Goal: Check status: Check status

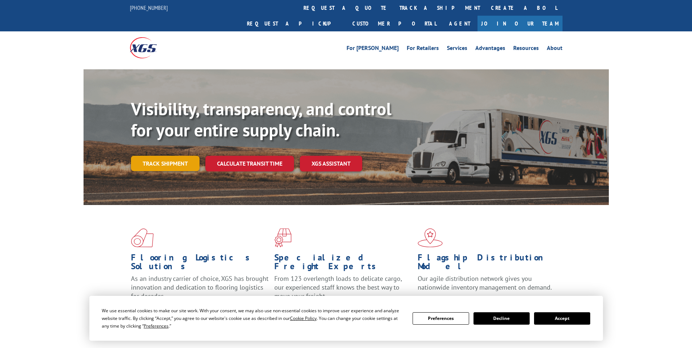
click at [181, 156] on link "Track shipment" at bounding box center [165, 163] width 69 height 15
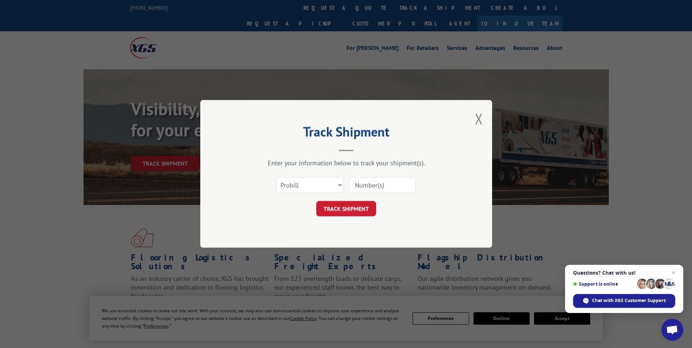
click at [379, 183] on input at bounding box center [382, 185] width 67 height 15
paste input "8255764"
type input "8255764"
click at [346, 207] on button "TRACK SHIPMENT" at bounding box center [346, 208] width 60 height 15
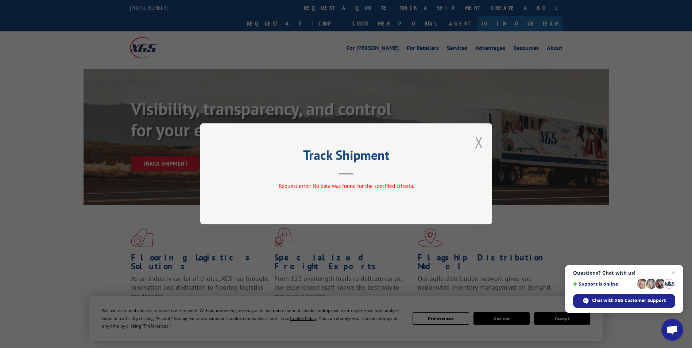
click at [477, 145] on button "Close modal" at bounding box center [479, 141] width 8 height 19
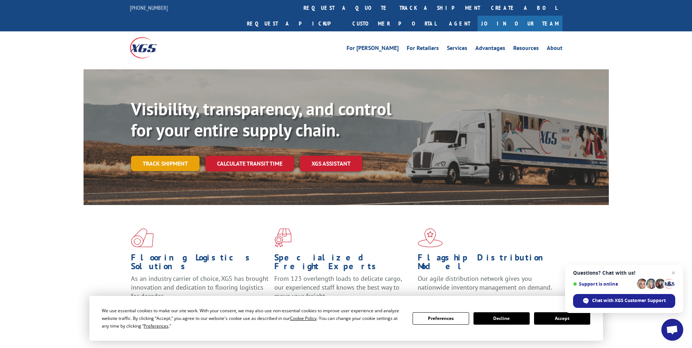
click at [184, 156] on link "Track shipment" at bounding box center [165, 163] width 69 height 15
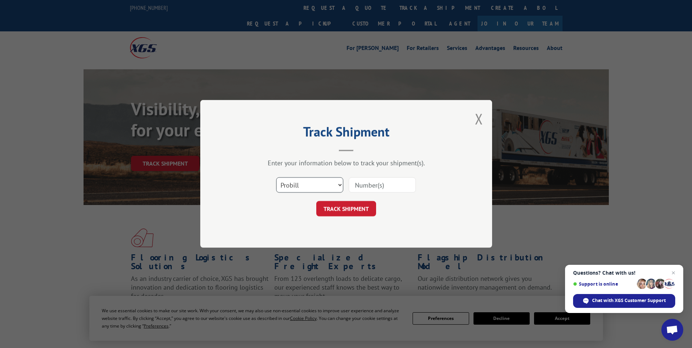
click at [342, 186] on select "Select category... Probill BOL PO" at bounding box center [309, 185] width 67 height 15
select select "bol"
click at [276, 178] on select "Select category... Probill BOL PO" at bounding box center [309, 185] width 67 height 15
click at [361, 184] on input at bounding box center [382, 185] width 67 height 15
paste input "8255764"
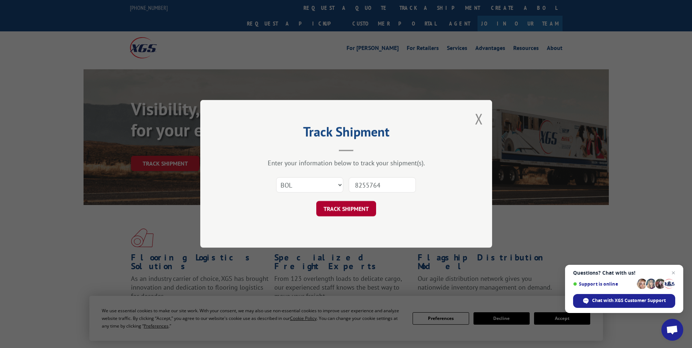
type input "8255764"
click at [354, 210] on button "TRACK SHIPMENT" at bounding box center [346, 208] width 60 height 15
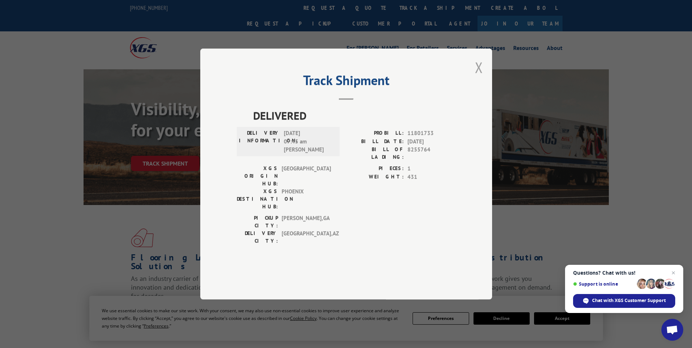
click at [478, 77] on button "Close modal" at bounding box center [479, 67] width 8 height 19
